Goal: Transaction & Acquisition: Purchase product/service

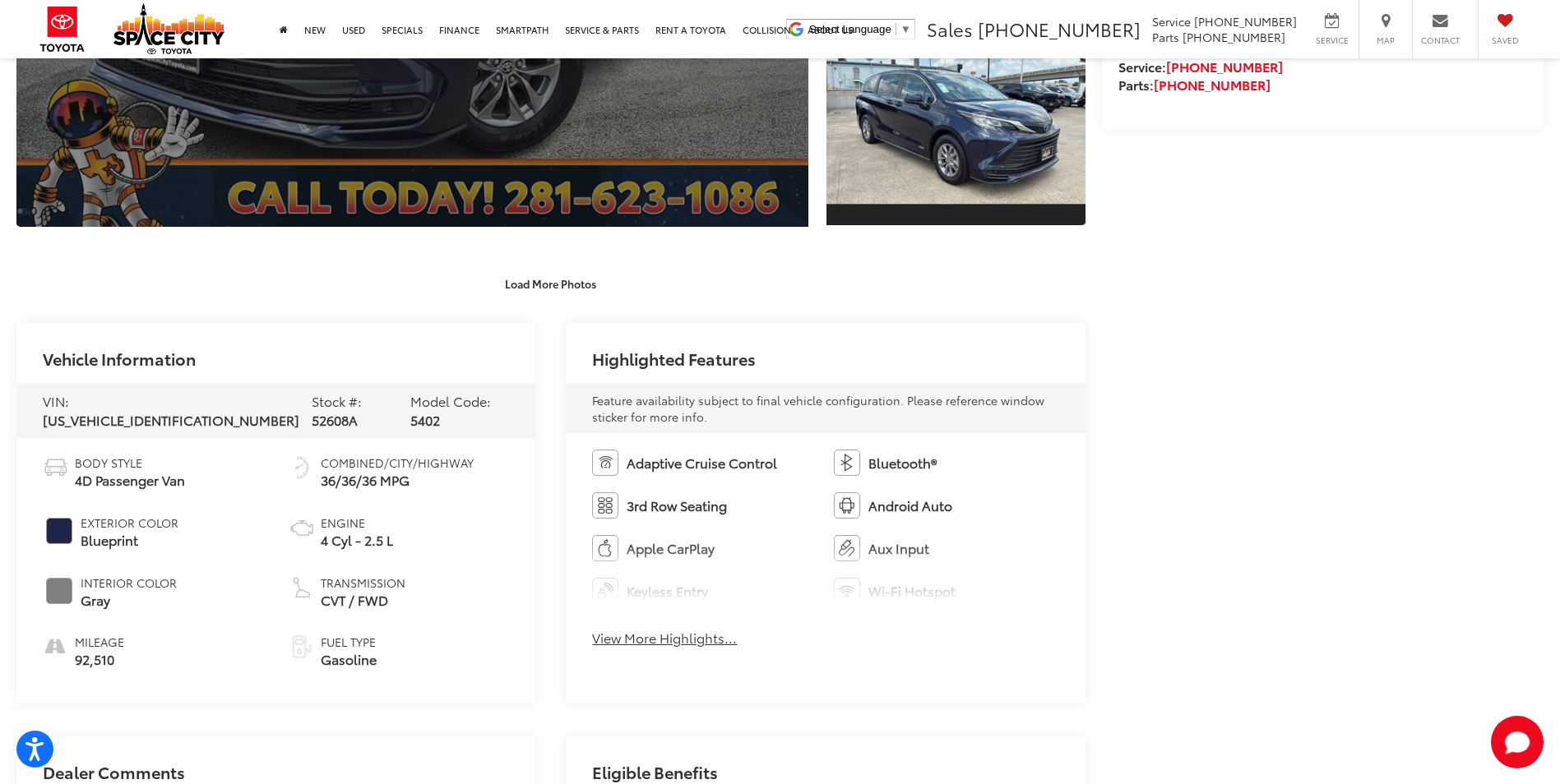
scroll to position [361, 0]
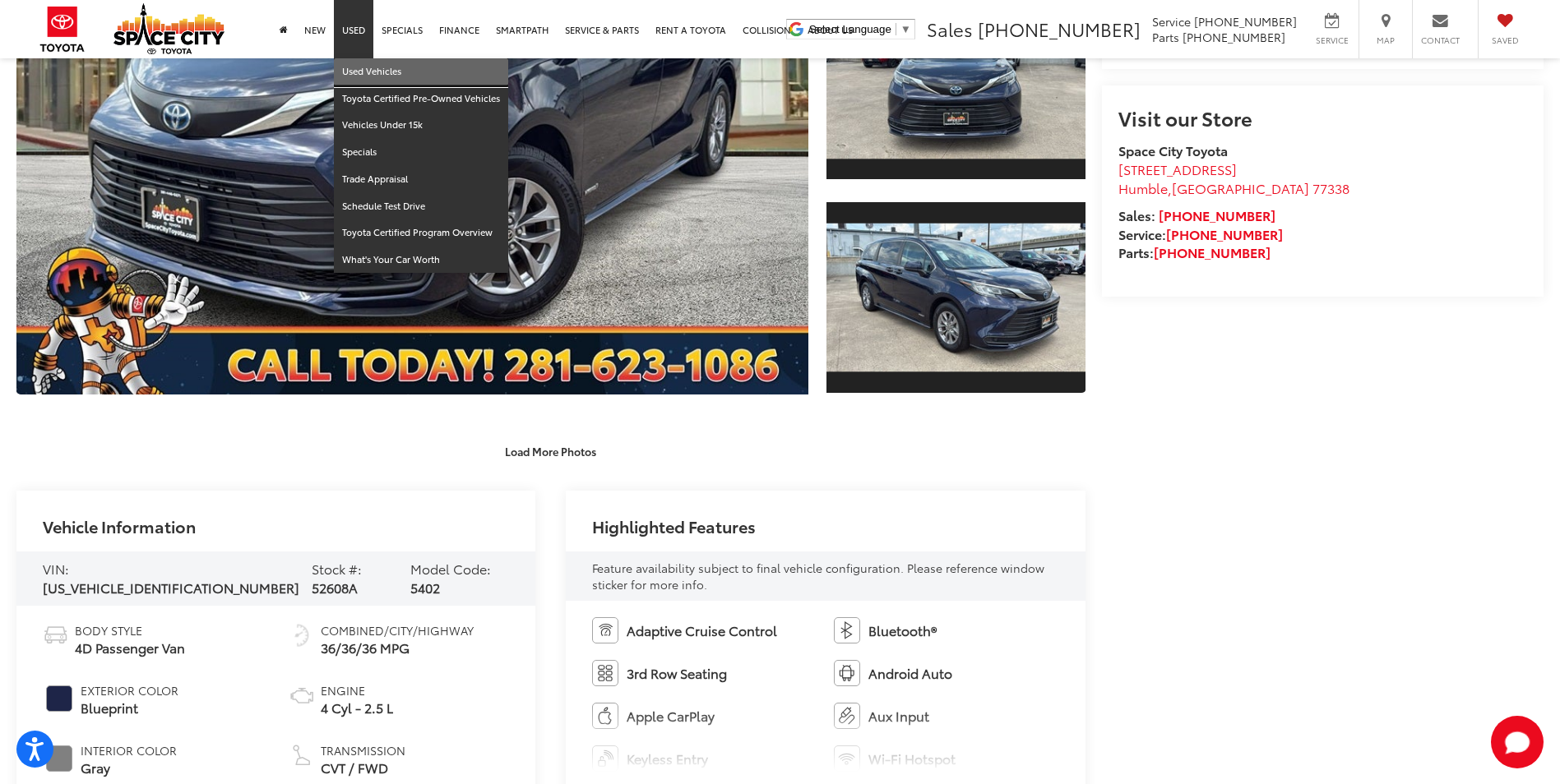
click at [374, 67] on link "Used Vehicles" at bounding box center [421, 72] width 174 height 27
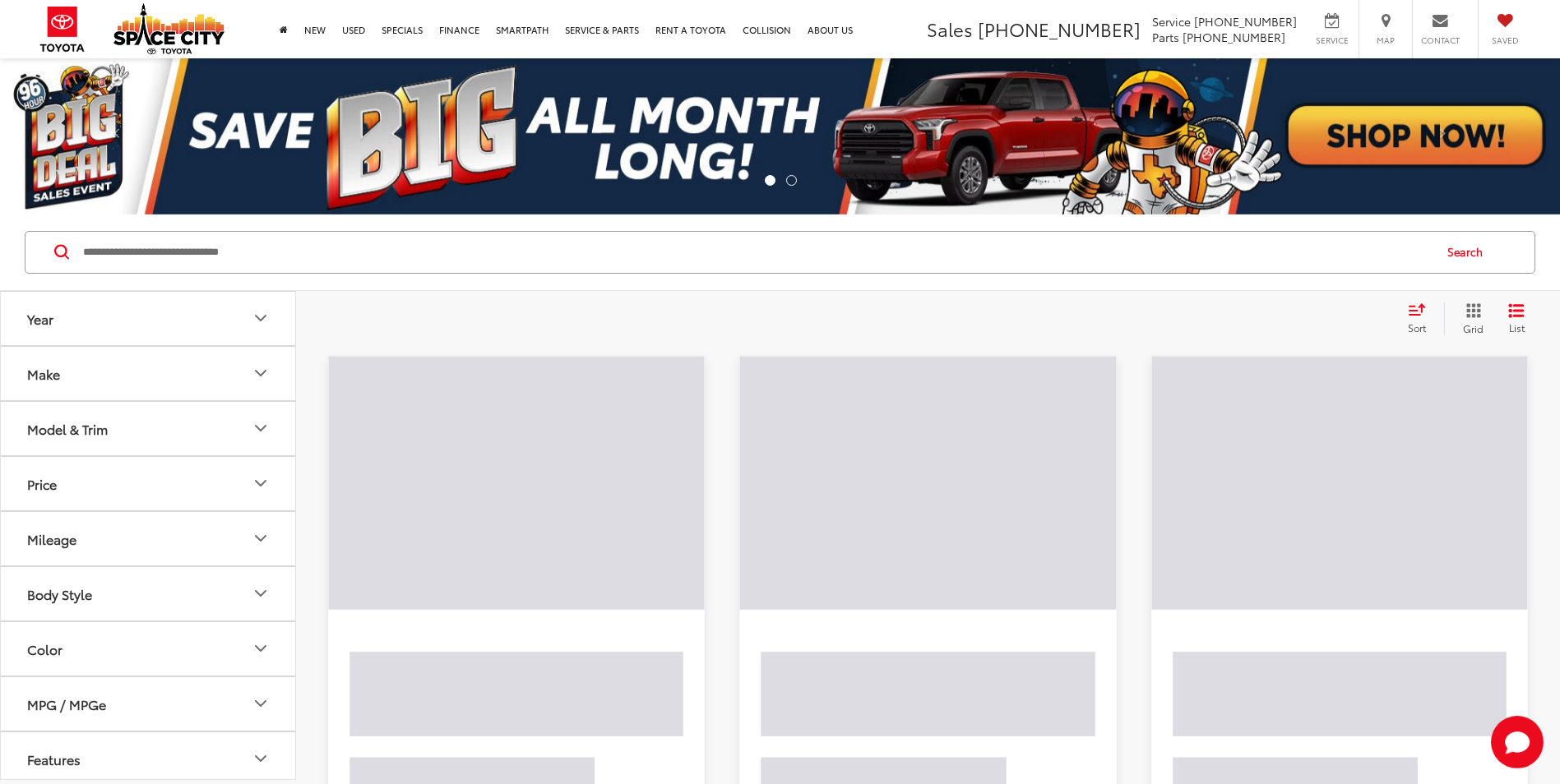
click at [384, 266] on input "Search by Make, Model, or Keyword" at bounding box center [757, 252] width 1350 height 39
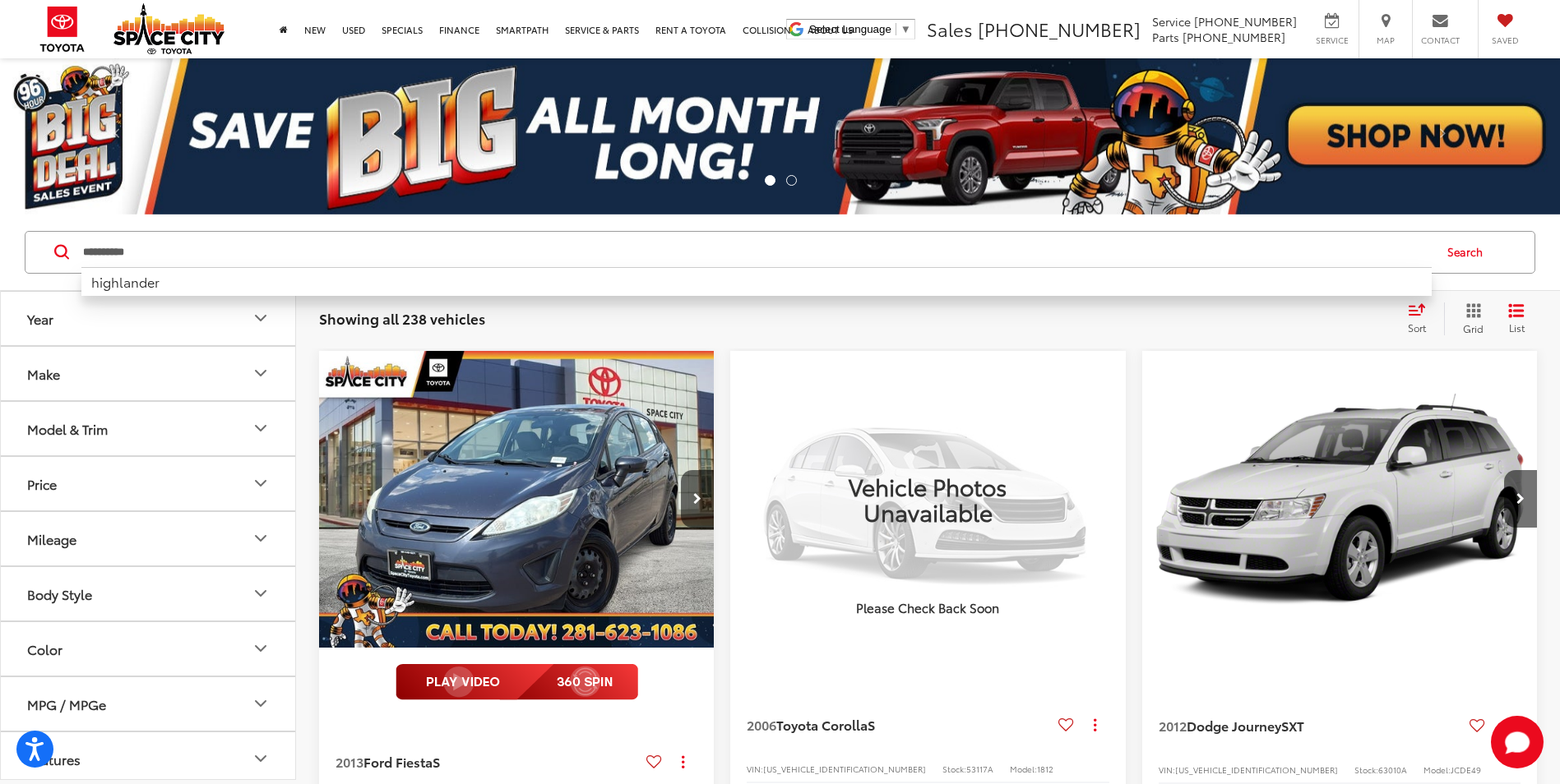
type input "**********"
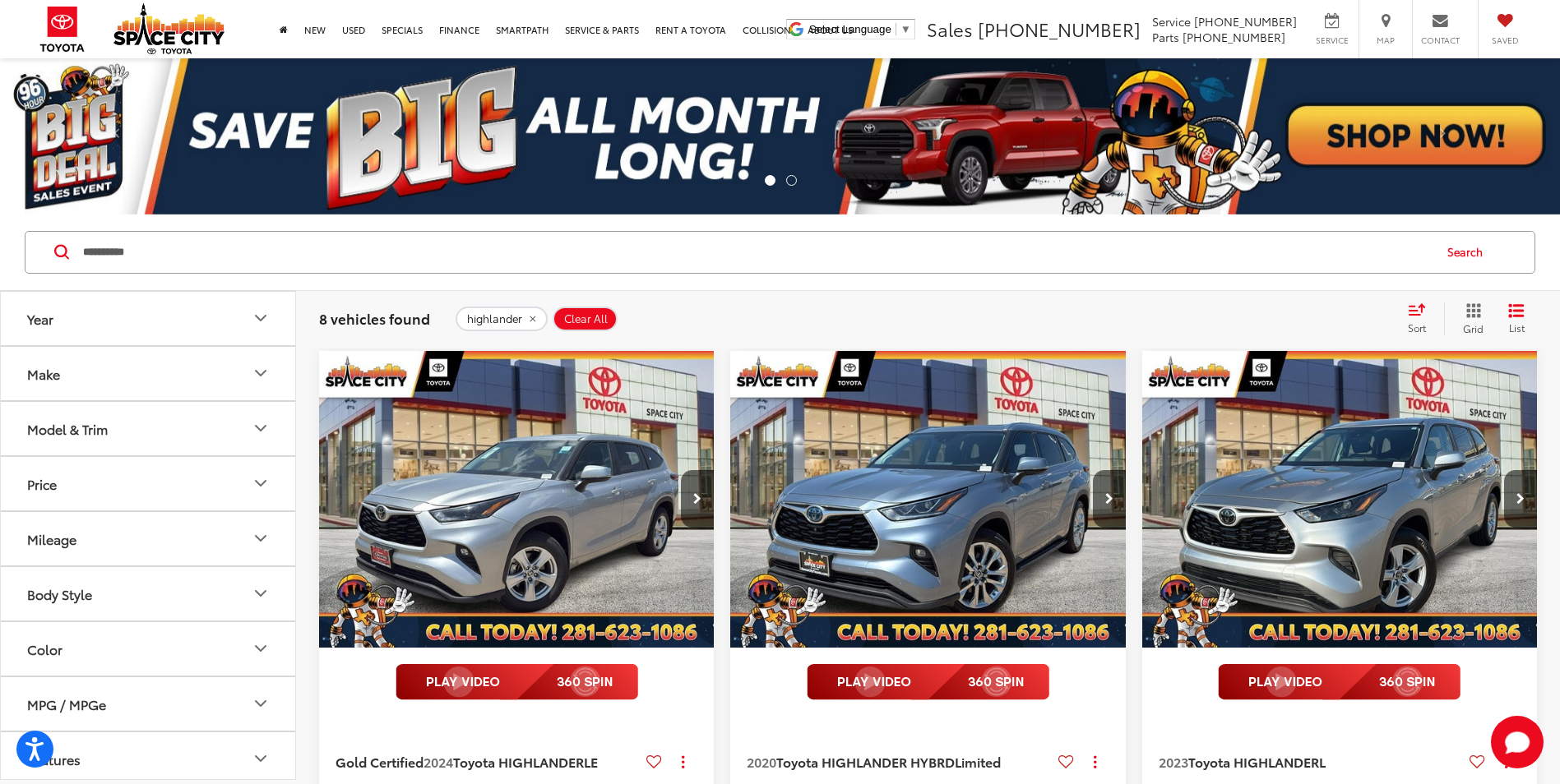
click at [976, 509] on img "2020 Toyota HIGHLANDER HYBRD Limited 0" at bounding box center [928, 500] width 398 height 298
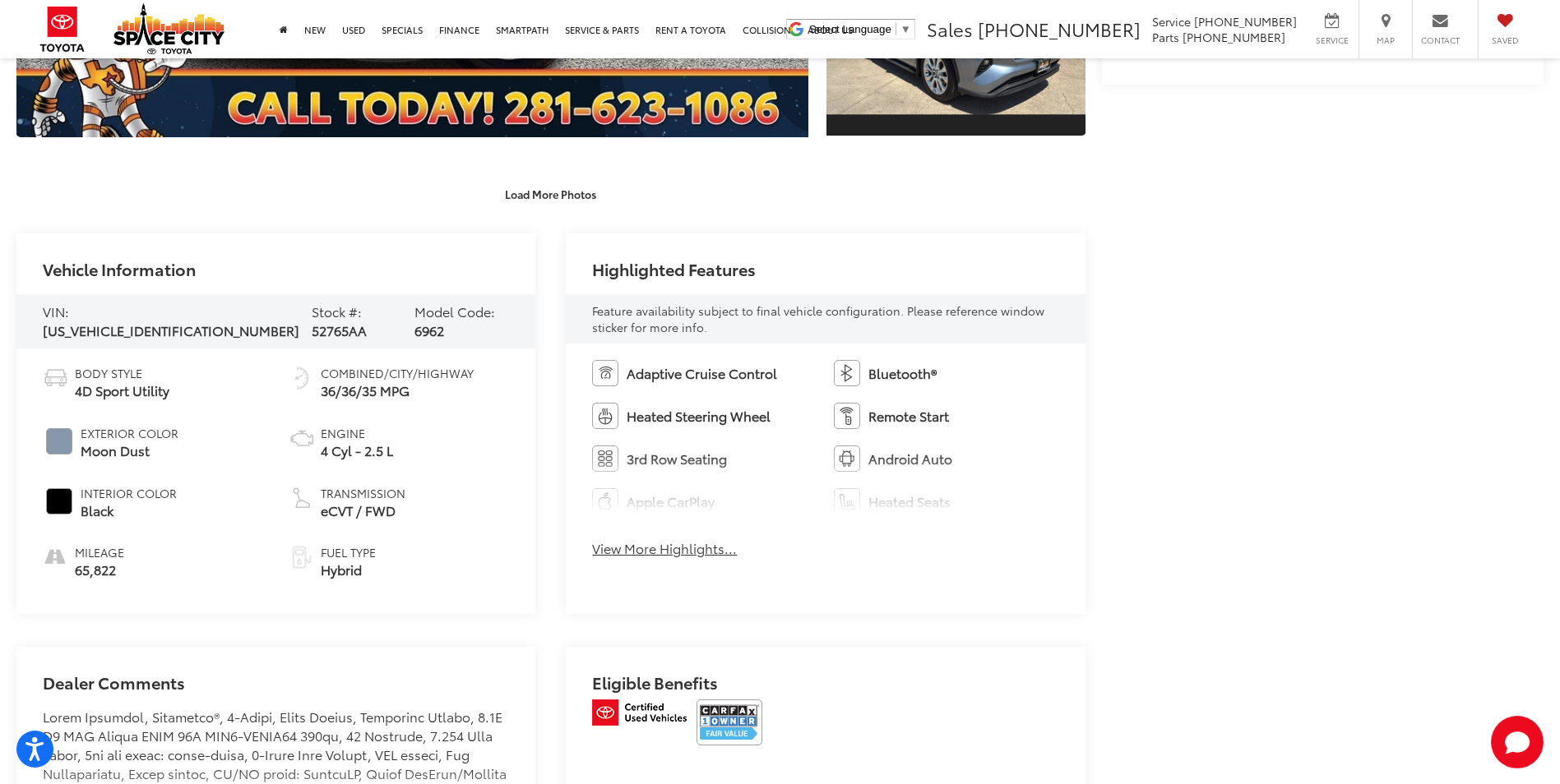
scroll to position [740, 0]
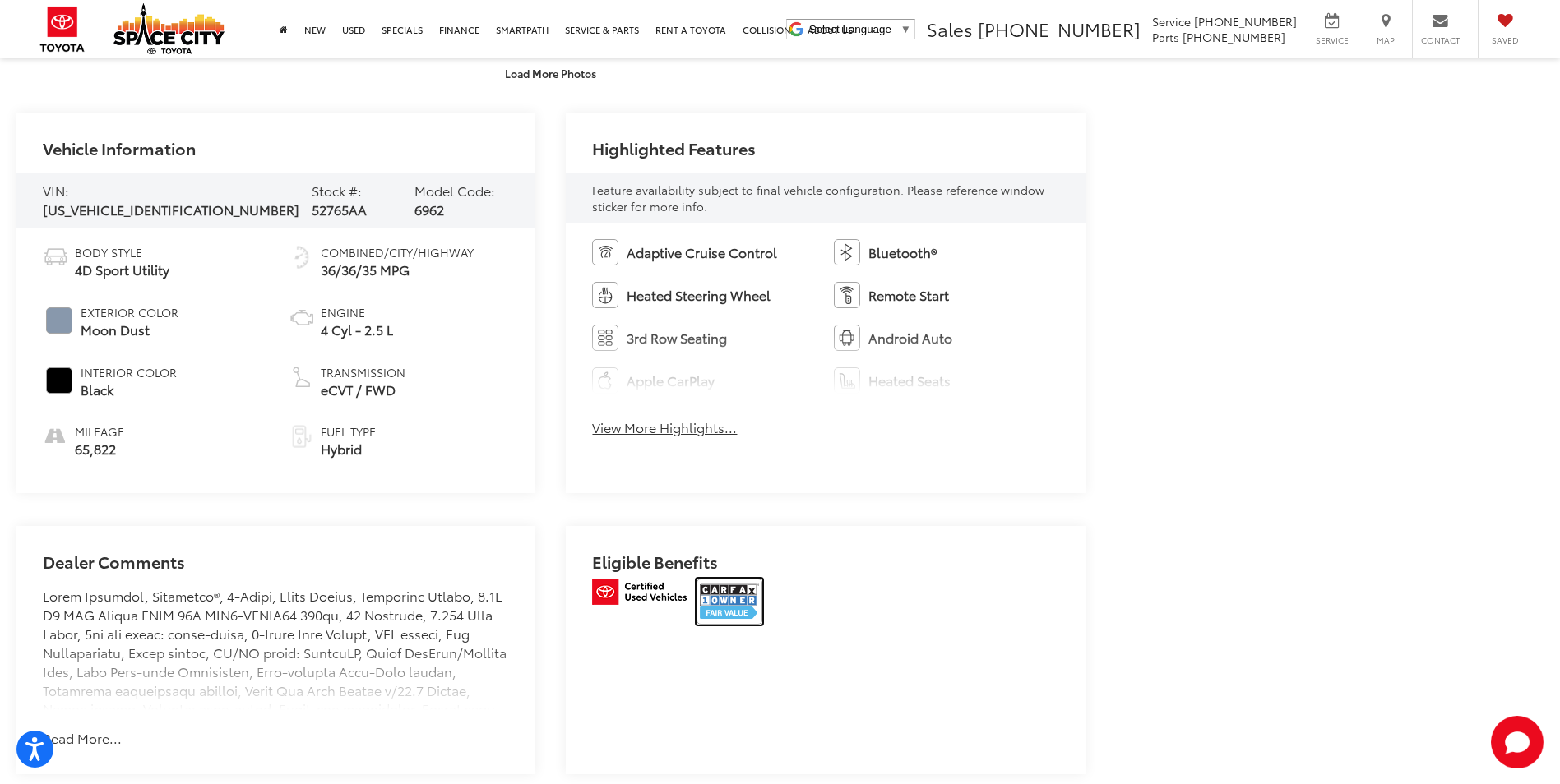
click at [720, 579] on img at bounding box center [729, 601] width 65 height 46
